Goal: Task Accomplishment & Management: Manage account settings

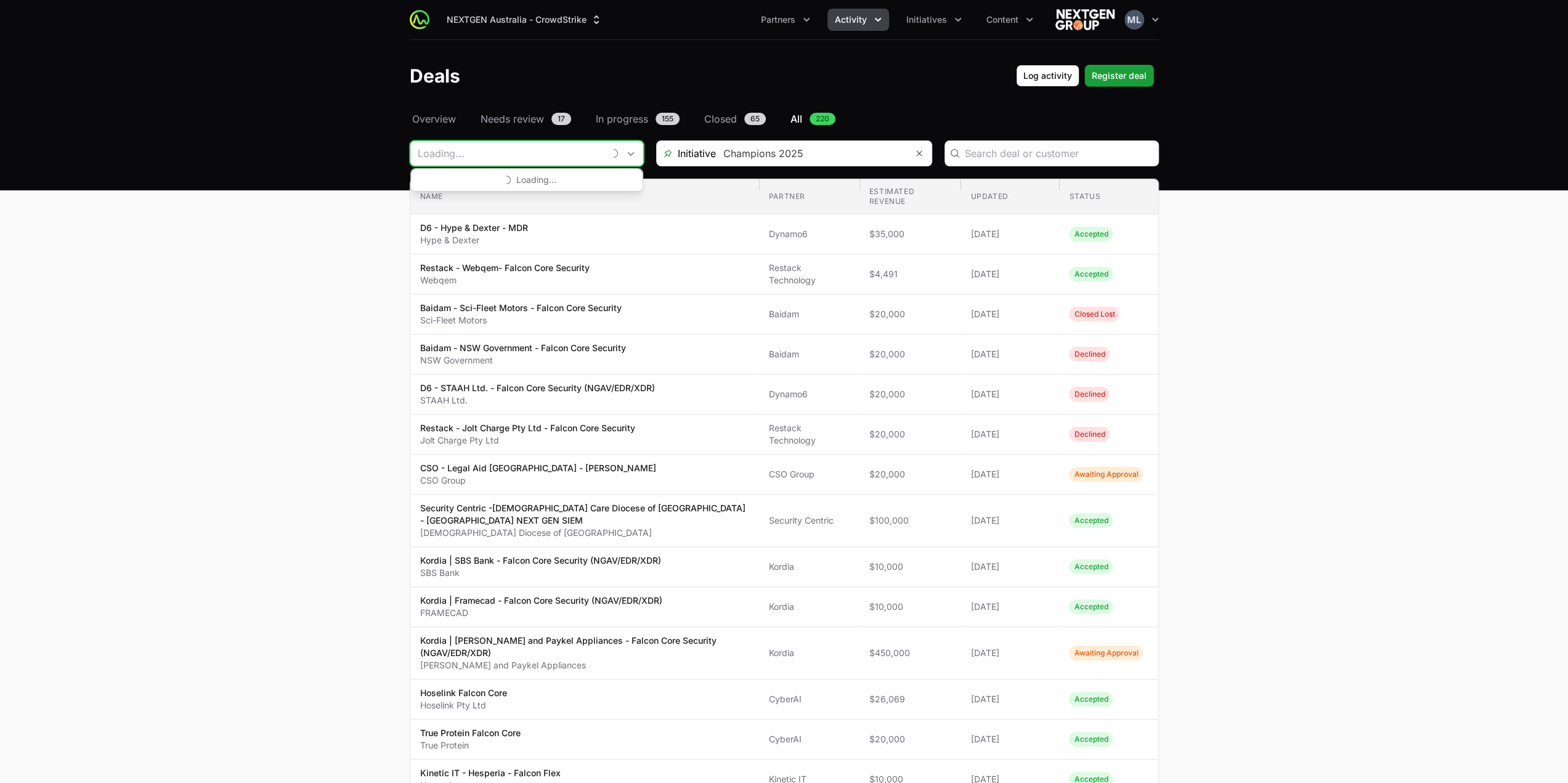
click at [541, 152] on input "Deals Filters" at bounding box center [507, 153] width 194 height 25
click at [610, 149] on input "Deals Filters" at bounding box center [510, 153] width 201 height 25
click at [625, 157] on div "Close" at bounding box center [623, 153] width 25 height 25
click at [610, 157] on div "Loading..." at bounding box center [526, 153] width 234 height 26
click at [526, 152] on input "Deals Filters" at bounding box center [510, 153] width 201 height 25
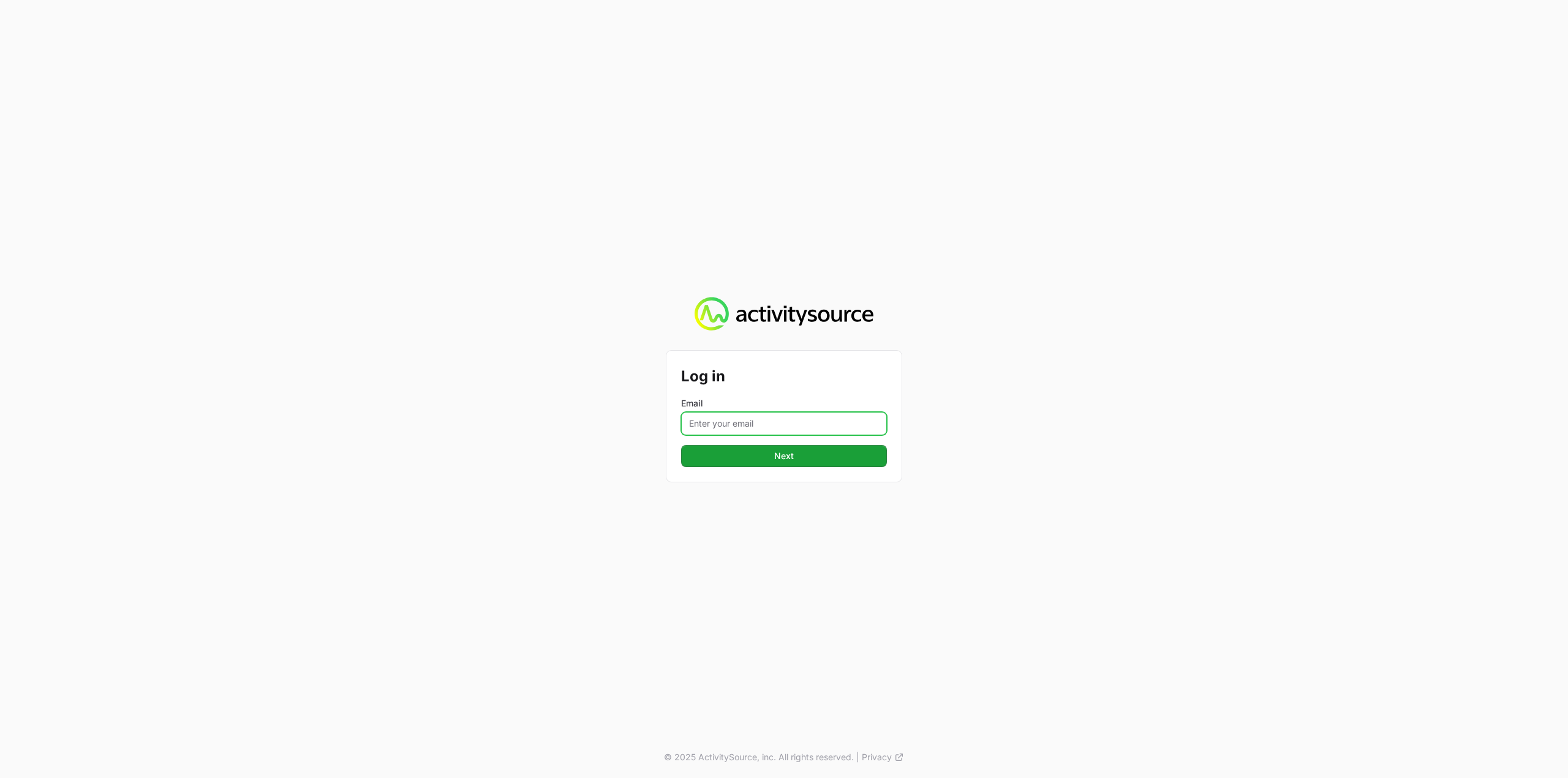
click at [713, 429] on input "Email" at bounding box center [784, 423] width 206 height 23
type input "[PERSON_NAME][EMAIL_ADDRESS][DOMAIN_NAME]"
click at [786, 457] on span "Next" at bounding box center [784, 456] width 20 height 15
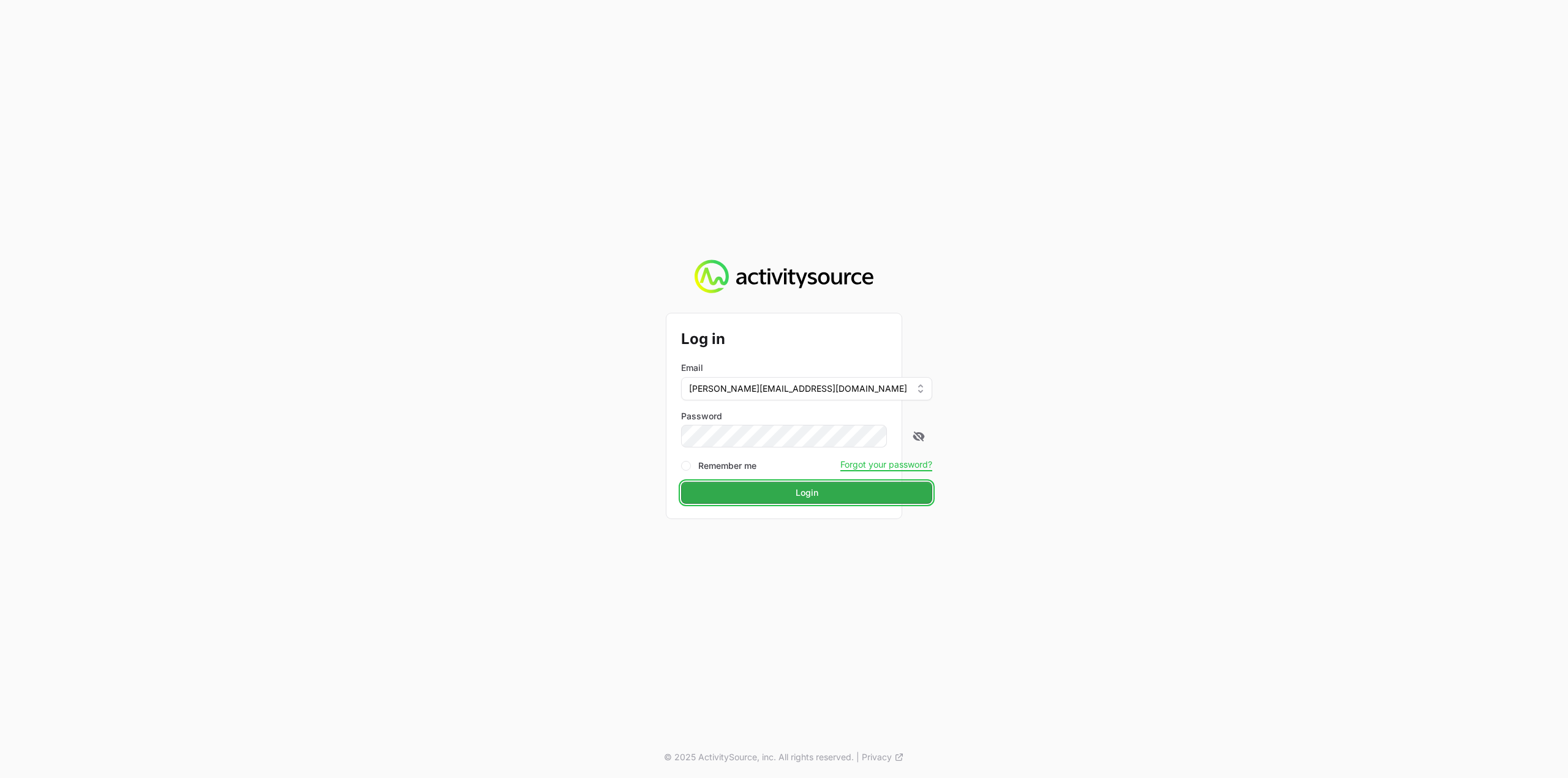
drag, startPoint x: 766, startPoint y: 424, endPoint x: 784, endPoint y: 485, distance: 63.6
click at [783, 485] on button "Login" at bounding box center [807, 493] width 251 height 22
